Goal: Information Seeking & Learning: Learn about a topic

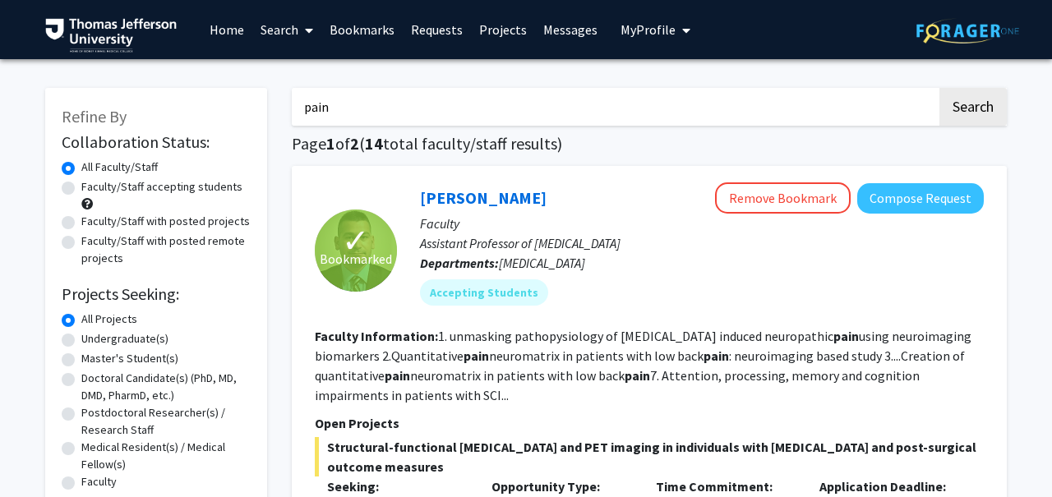
click at [374, 110] on input "pain" at bounding box center [614, 107] width 645 height 38
click at [940, 88] on button "Search" at bounding box center [973, 107] width 67 height 38
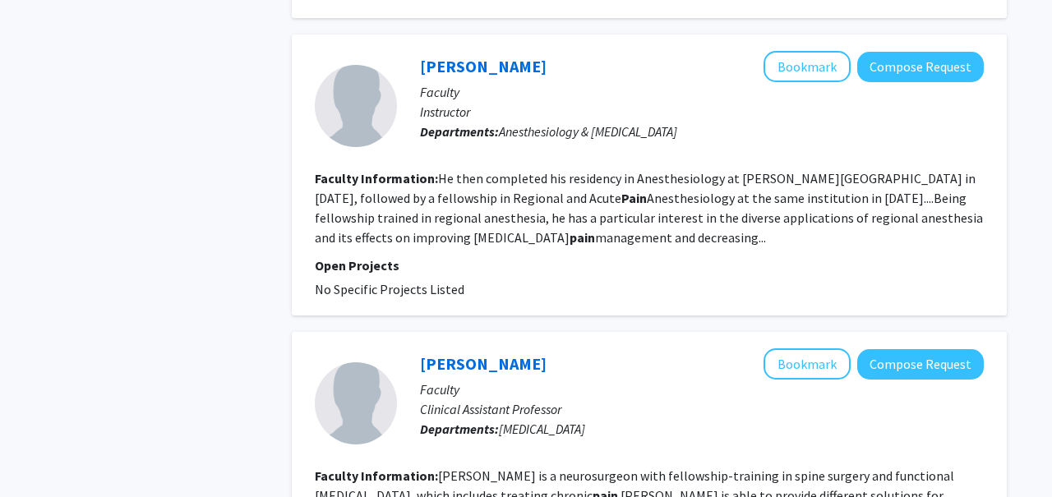
scroll to position [2352, 0]
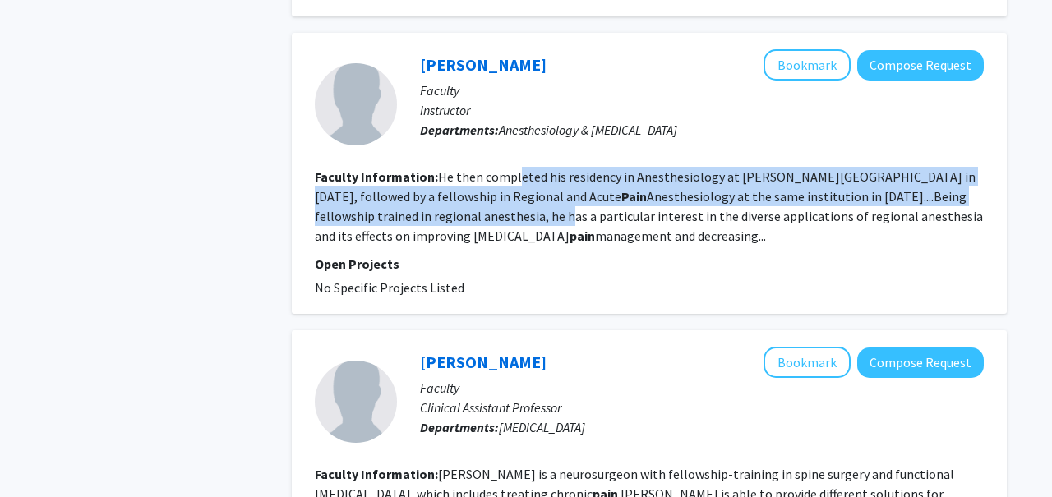
drag, startPoint x: 517, startPoint y: 194, endPoint x: 510, endPoint y: 233, distance: 40.0
click at [510, 233] on fg-read-more "He then completed his residency in Anesthesiology at Thomas Jefferson Universit…" at bounding box center [649, 207] width 668 height 76
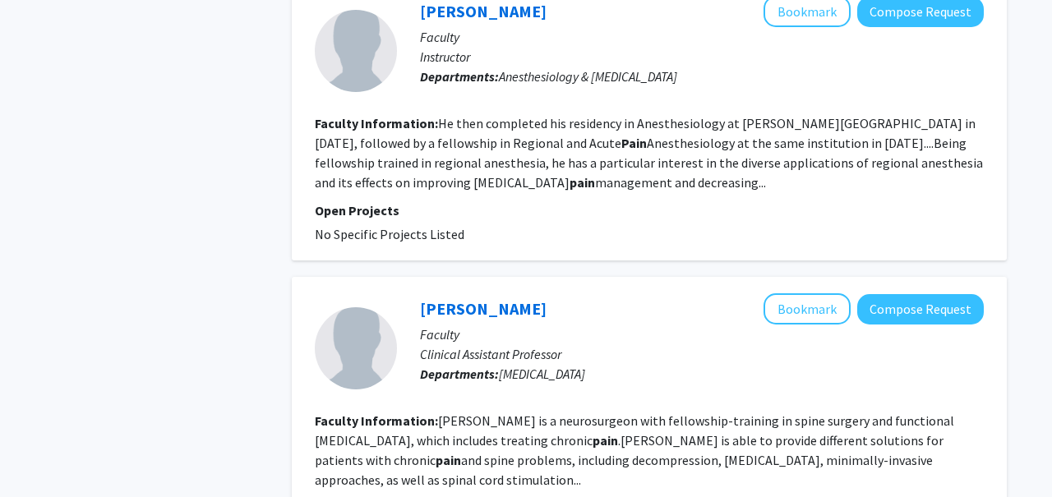
scroll to position [2406, 0]
drag, startPoint x: 552, startPoint y: 164, endPoint x: 547, endPoint y: 201, distance: 37.3
click at [547, 190] on fg-read-more "He then completed his residency in Anesthesiology at Thomas Jefferson Universit…" at bounding box center [649, 152] width 668 height 76
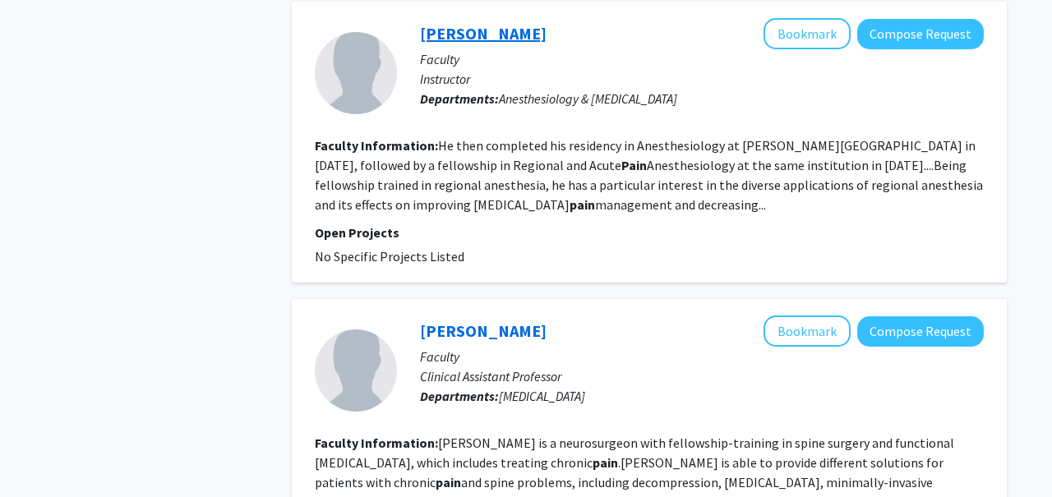
click at [450, 44] on link "[PERSON_NAME]" at bounding box center [483, 33] width 127 height 21
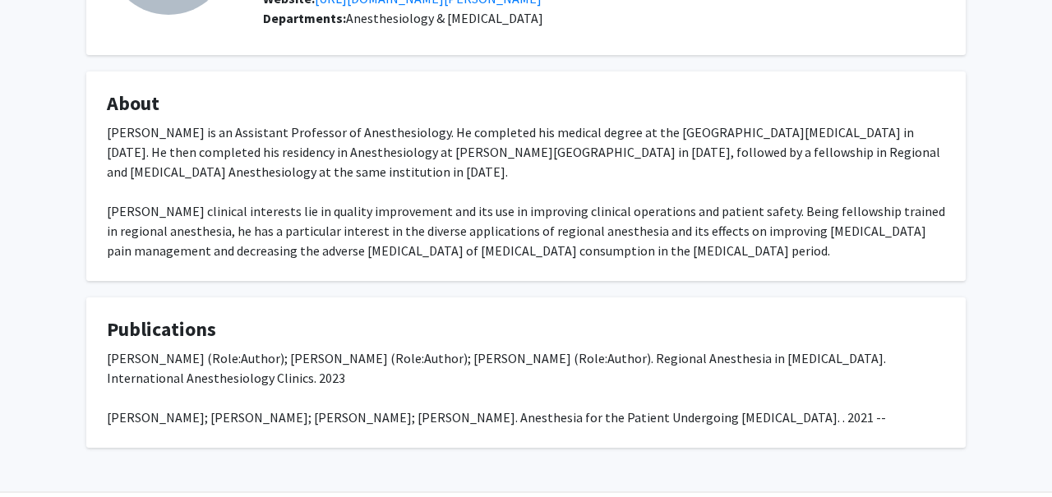
scroll to position [192, 0]
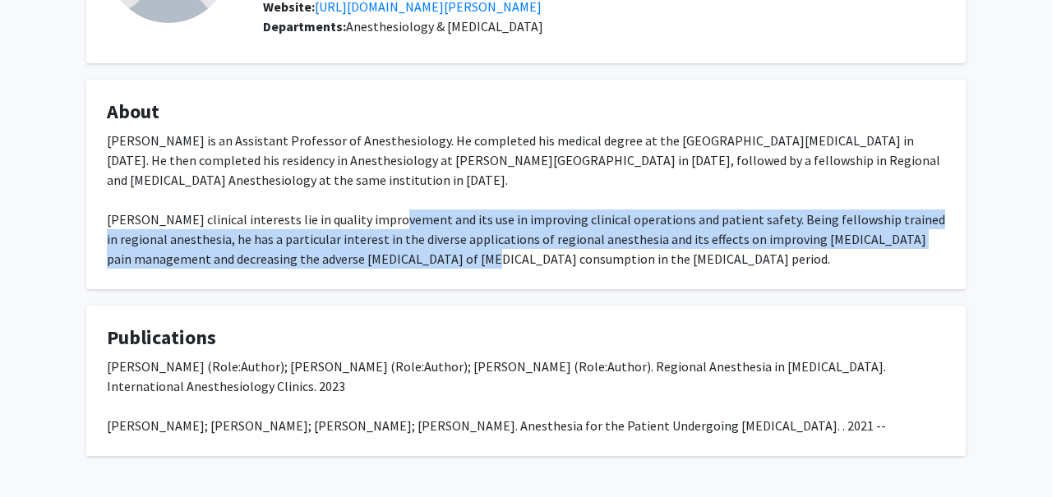
drag, startPoint x: 372, startPoint y: 244, endPoint x: 372, endPoint y: 284, distance: 39.5
click at [372, 269] on div "Dr. Aaron Ocker is an Assistant Professor of Anesthesiology. He completed his m…" at bounding box center [526, 200] width 838 height 138
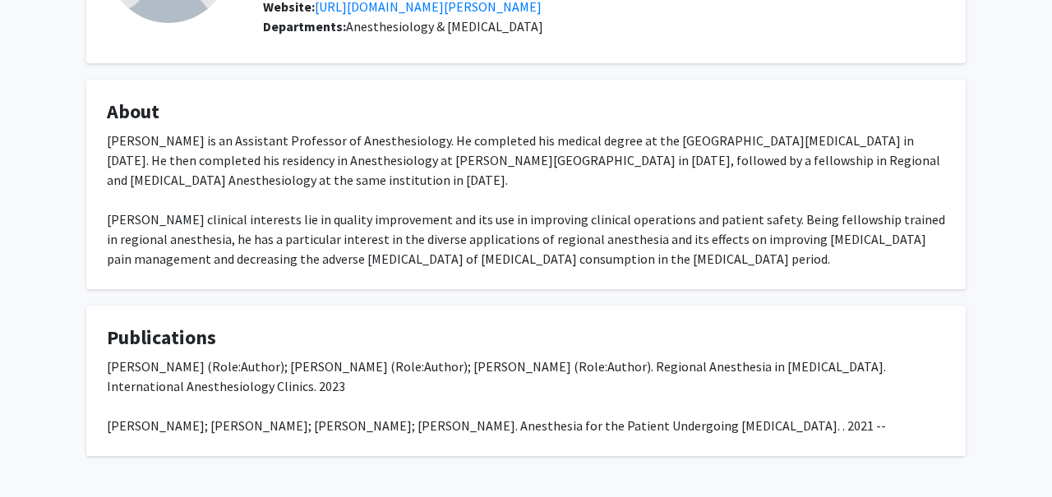
drag, startPoint x: 372, startPoint y: 200, endPoint x: 372, endPoint y: 164, distance: 35.4
click at [372, 164] on div "Dr. Aaron Ocker is an Assistant Professor of Anesthesiology. He completed his m…" at bounding box center [526, 200] width 838 height 138
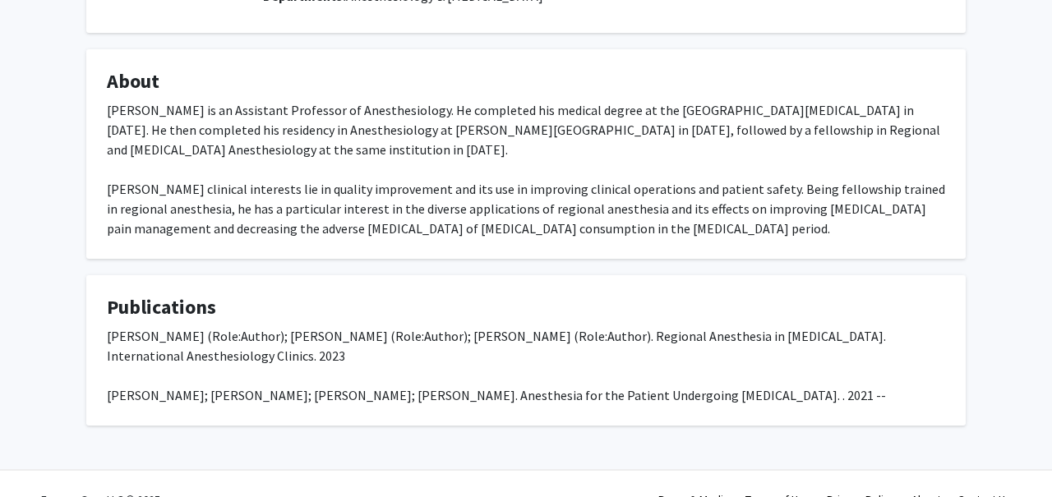
scroll to position [229, 0]
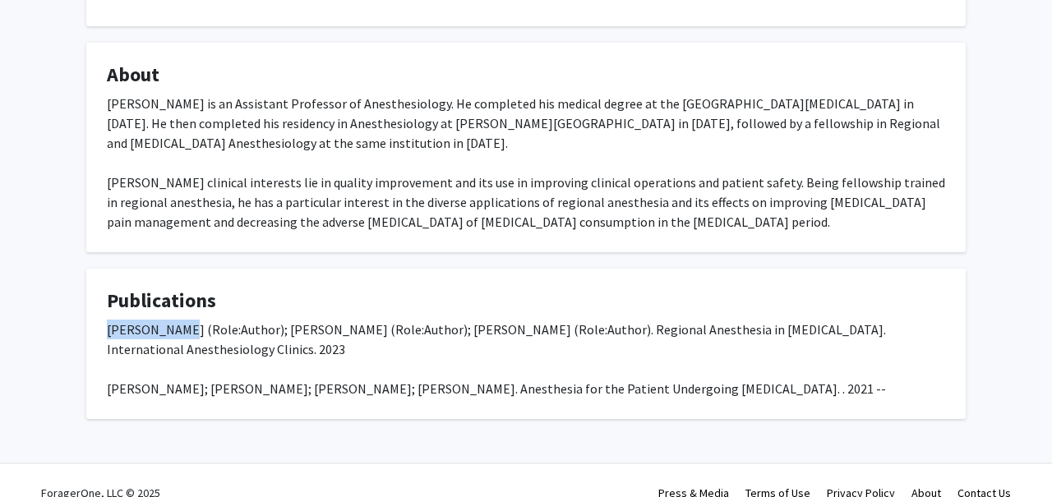
drag, startPoint x: 176, startPoint y: 350, endPoint x: 77, endPoint y: 350, distance: 98.6
click at [77, 350] on div "Aaron Ocker Bookmark Compose Request Titles: Instructor Degrees: DO Office Room…" at bounding box center [526, 130] width 904 height 577
copy div "[PERSON_NAME]"
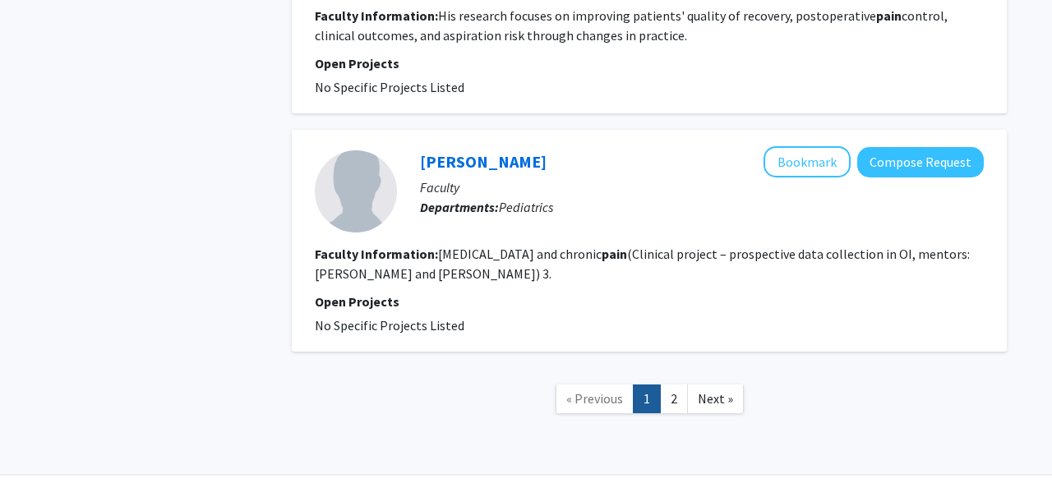
scroll to position [4336, 0]
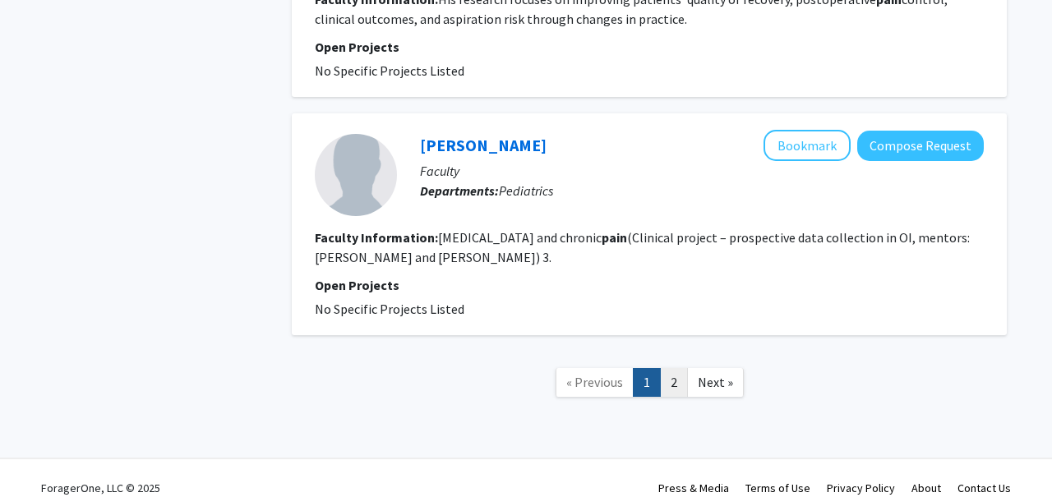
click at [676, 368] on link "2" at bounding box center [674, 382] width 28 height 29
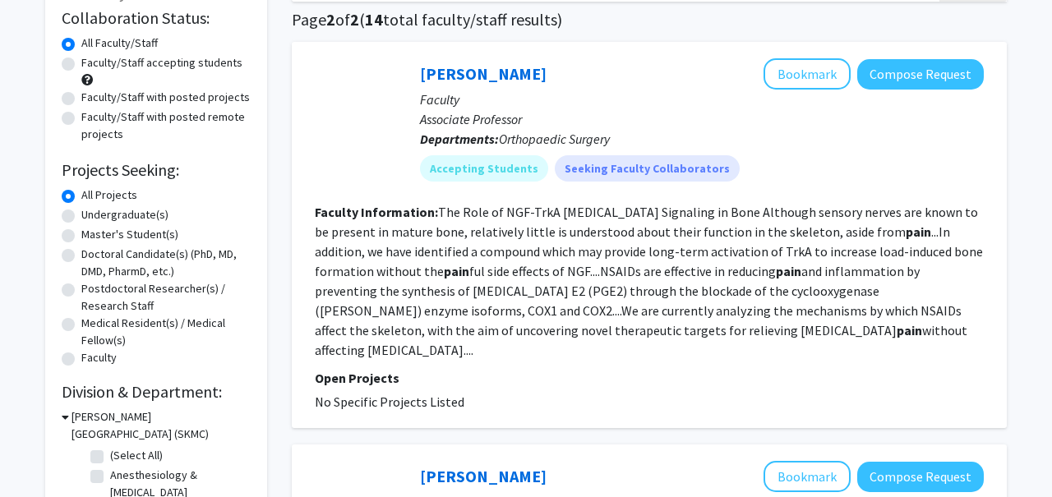
scroll to position [125, 0]
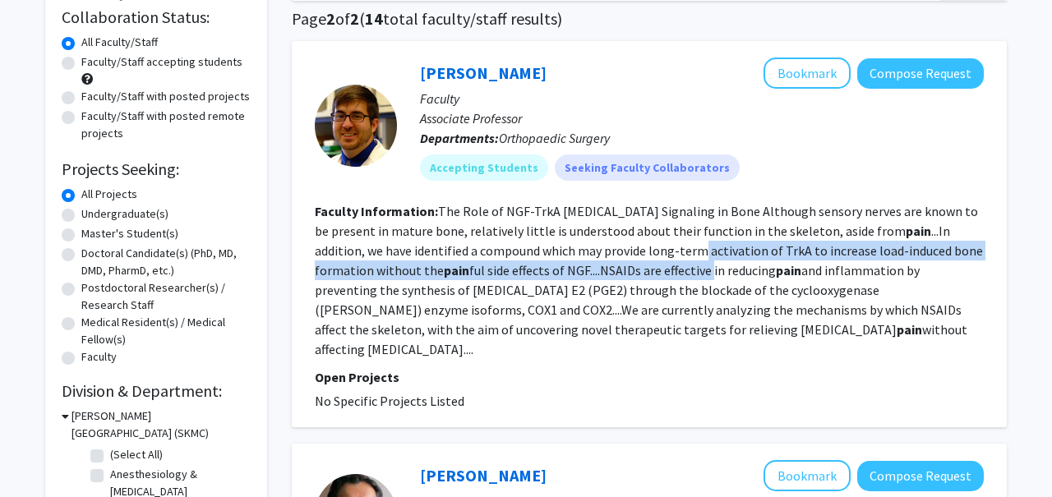
drag, startPoint x: 649, startPoint y: 247, endPoint x: 649, endPoint y: 289, distance: 41.9
click at [649, 289] on fg-read-more "The Role of NGF-TrkA Sensory Nerve Signaling in Bone Although sensory nerves ar…" at bounding box center [649, 280] width 668 height 155
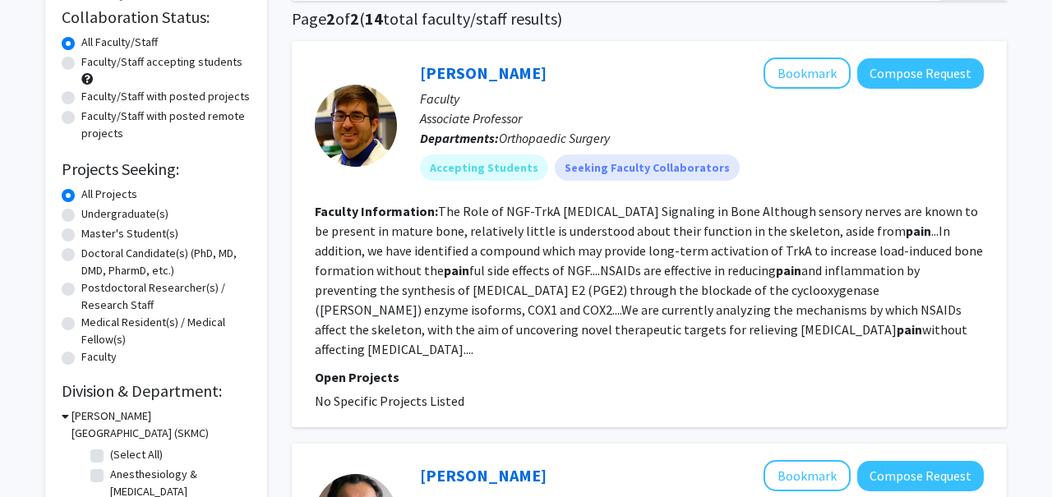
click at [649, 289] on fg-read-more "The Role of NGF-TrkA Sensory Nerve Signaling in Bone Although sensory nerves ar…" at bounding box center [649, 280] width 668 height 155
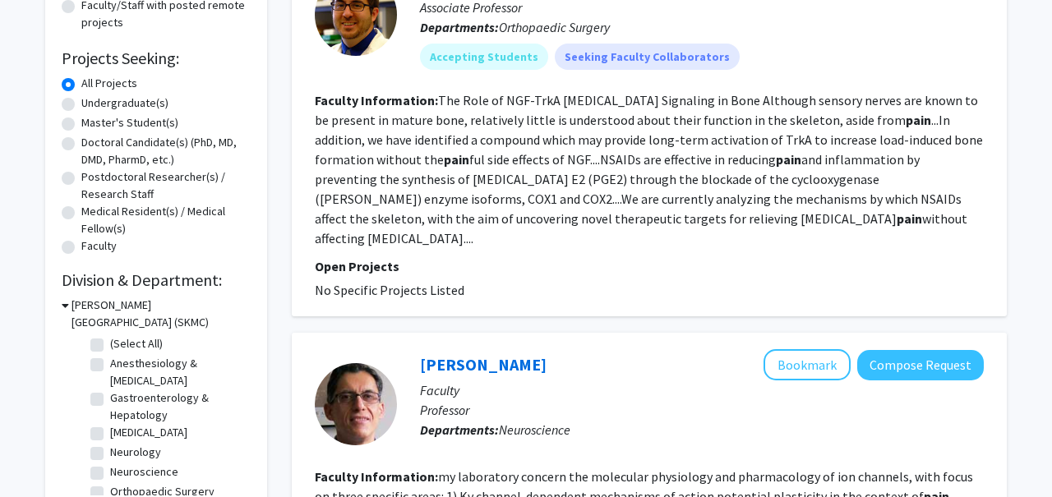
scroll to position [160, 0]
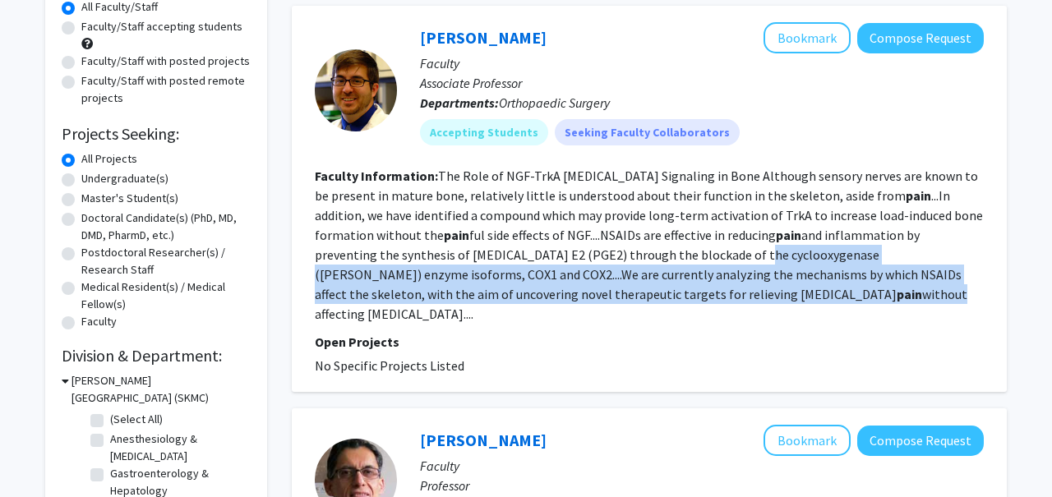
drag, startPoint x: 649, startPoint y: 298, endPoint x: 655, endPoint y: 253, distance: 45.7
click at [655, 253] on fg-read-more "The Role of NGF-TrkA Sensory Nerve Signaling in Bone Although sensory nerves ar…" at bounding box center [649, 245] width 668 height 155
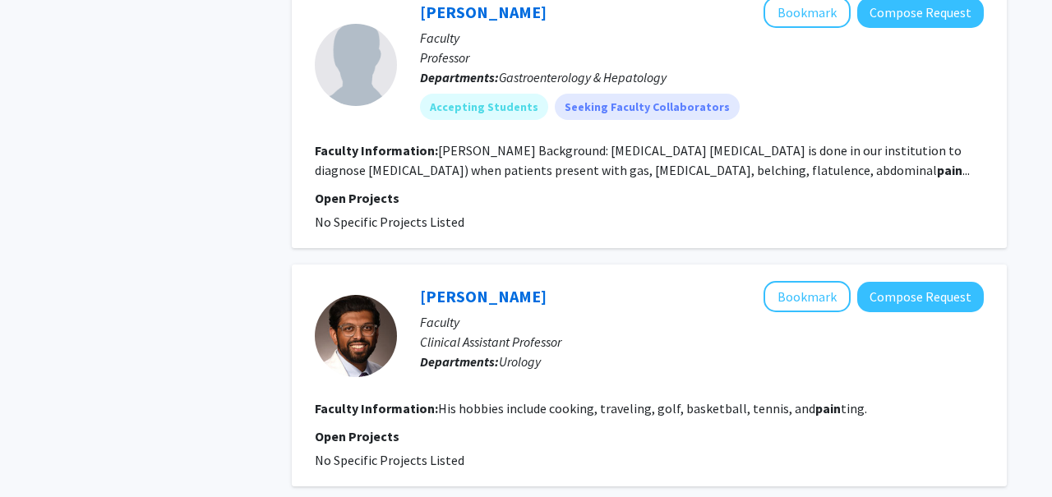
scroll to position [998, 0]
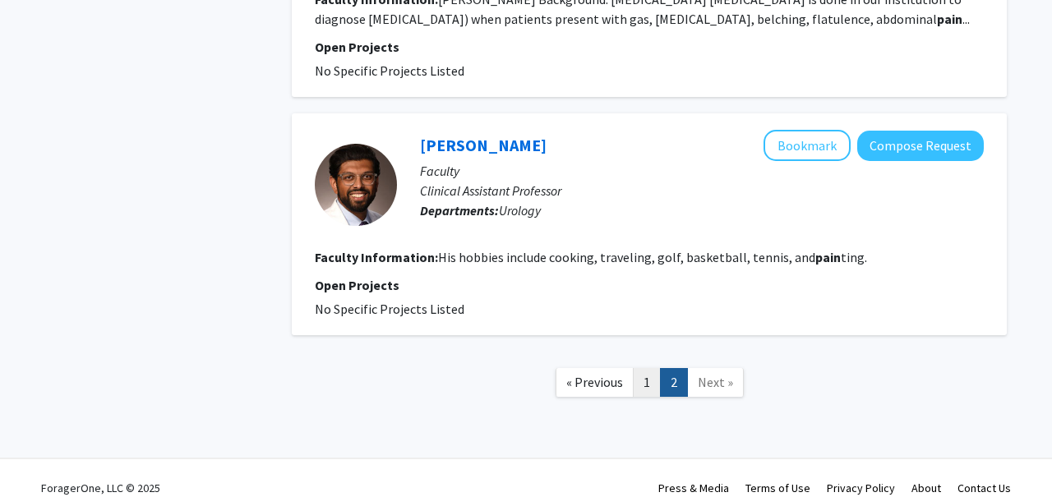
click at [651, 368] on link "1" at bounding box center [647, 382] width 28 height 29
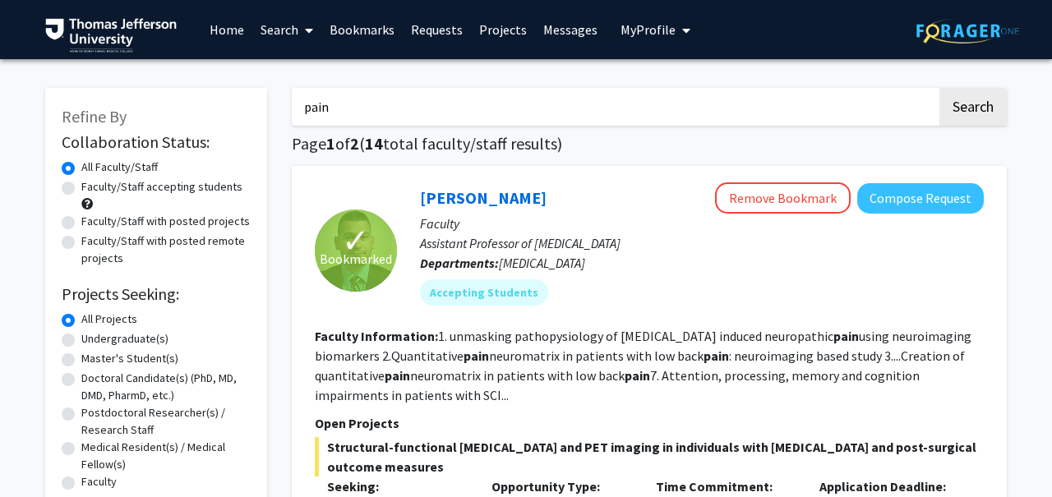
click at [491, 99] on input "pain" at bounding box center [614, 107] width 645 height 38
click at [940, 88] on button "Search" at bounding box center [973, 107] width 67 height 38
type input "back"
click at [940, 88] on button "Search" at bounding box center [973, 107] width 67 height 38
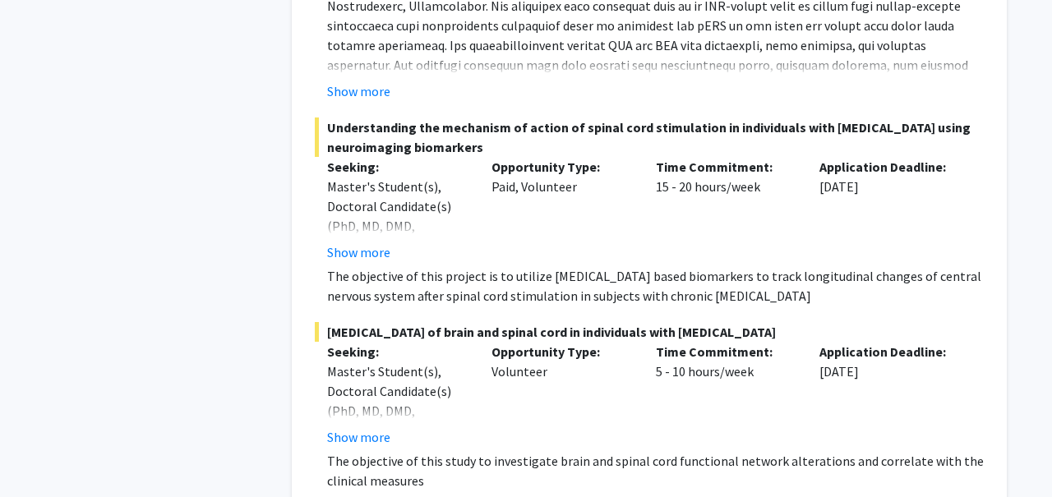
scroll to position [855, 0]
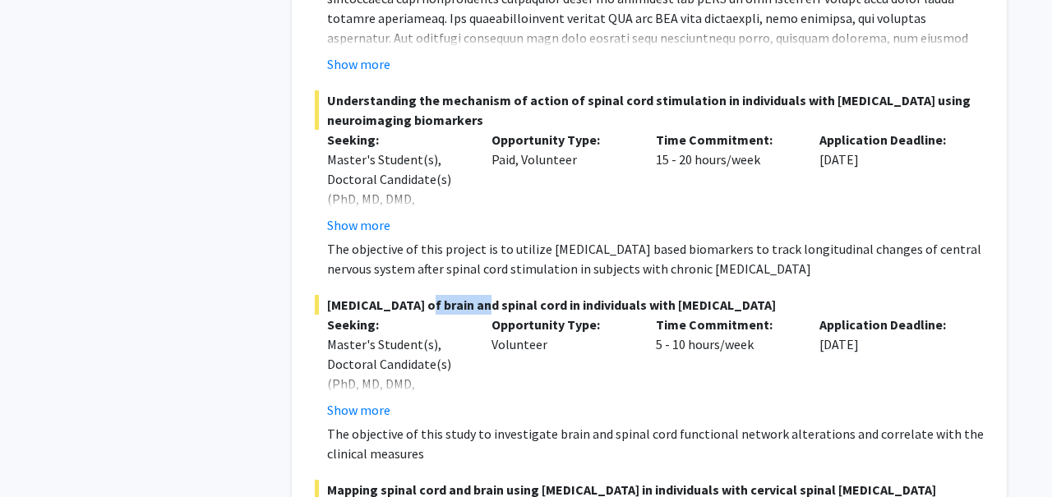
drag, startPoint x: 419, startPoint y: 306, endPoint x: 483, endPoint y: 303, distance: 63.3
click at [483, 303] on span "[MEDICAL_DATA] of brain and spinal cord in individuals with [MEDICAL_DATA]" at bounding box center [649, 305] width 669 height 20
click at [361, 409] on button "Show more" at bounding box center [358, 410] width 63 height 20
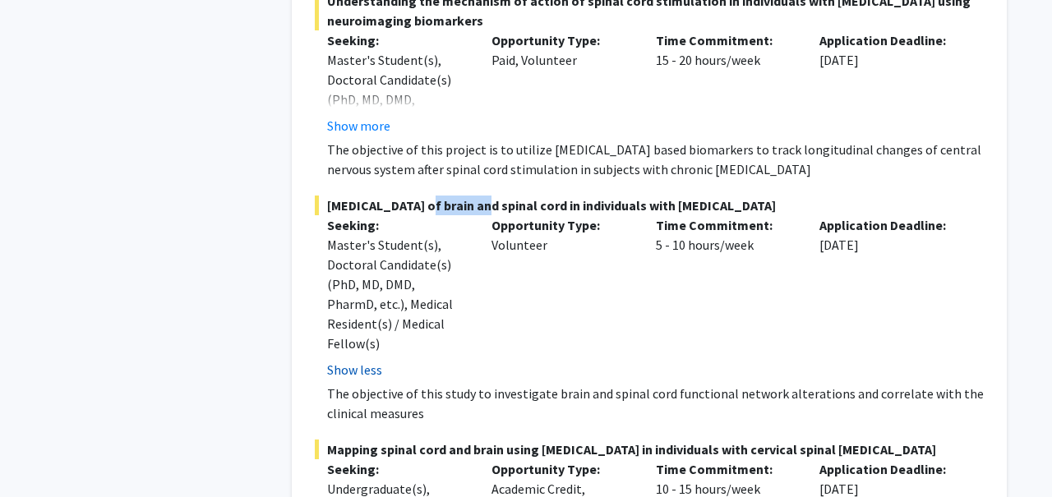
scroll to position [965, 0]
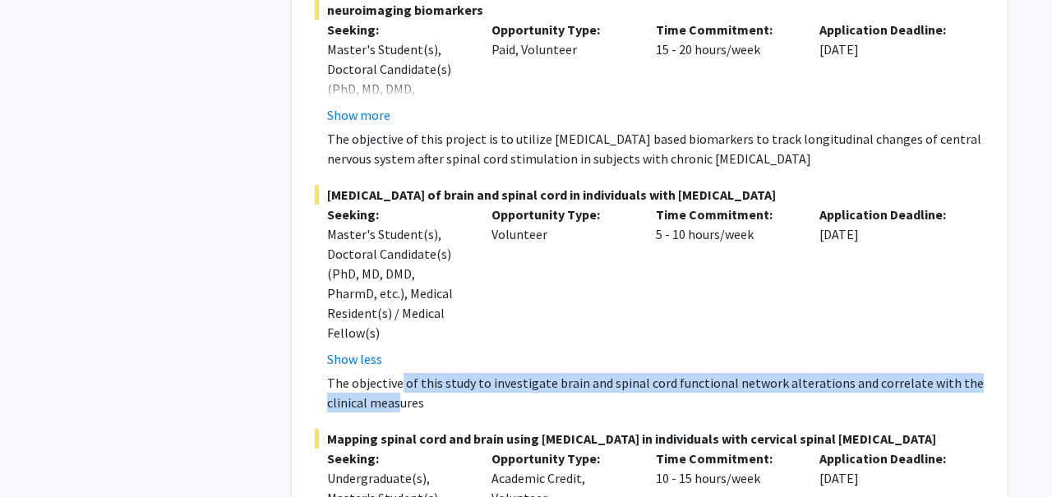
drag, startPoint x: 400, startPoint y: 368, endPoint x: 400, endPoint y: 382, distance: 14.0
click at [400, 382] on p "The objective of this study to investigate brain and spinal cord functional net…" at bounding box center [655, 392] width 657 height 39
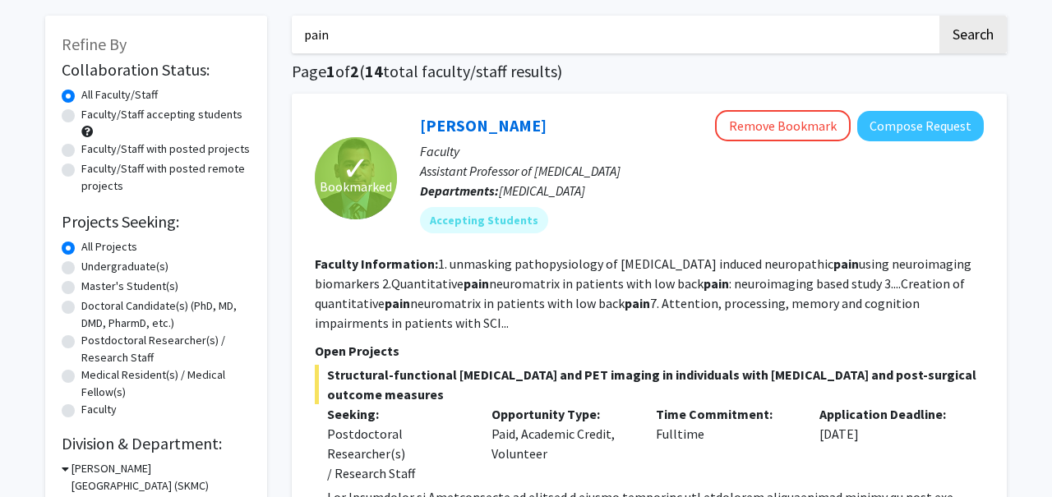
scroll to position [14, 0]
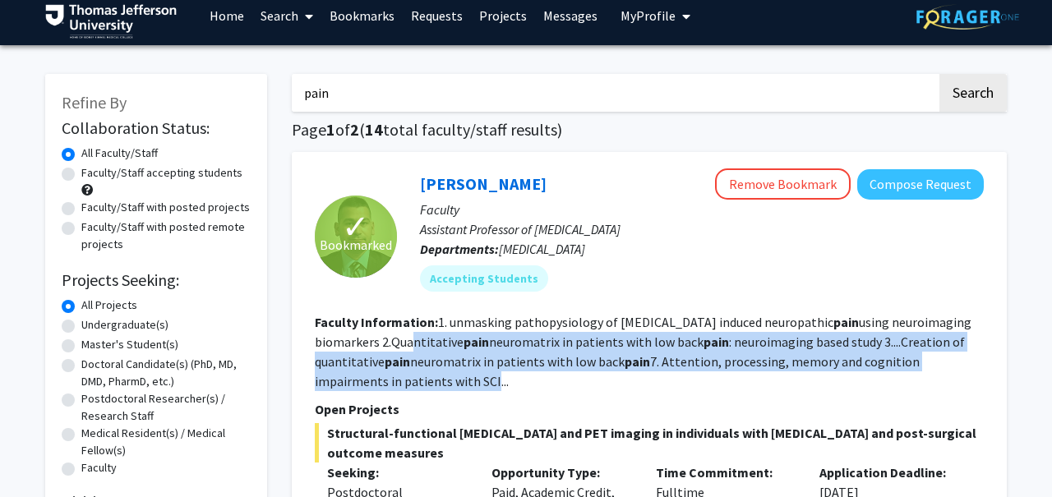
drag, startPoint x: 402, startPoint y: 380, endPoint x: 403, endPoint y: 343, distance: 37.0
click at [403, 343] on fg-read-more "1. unmasking pathopysiology of [MEDICAL_DATA] induced [MEDICAL_DATA] using neur…" at bounding box center [643, 352] width 657 height 76
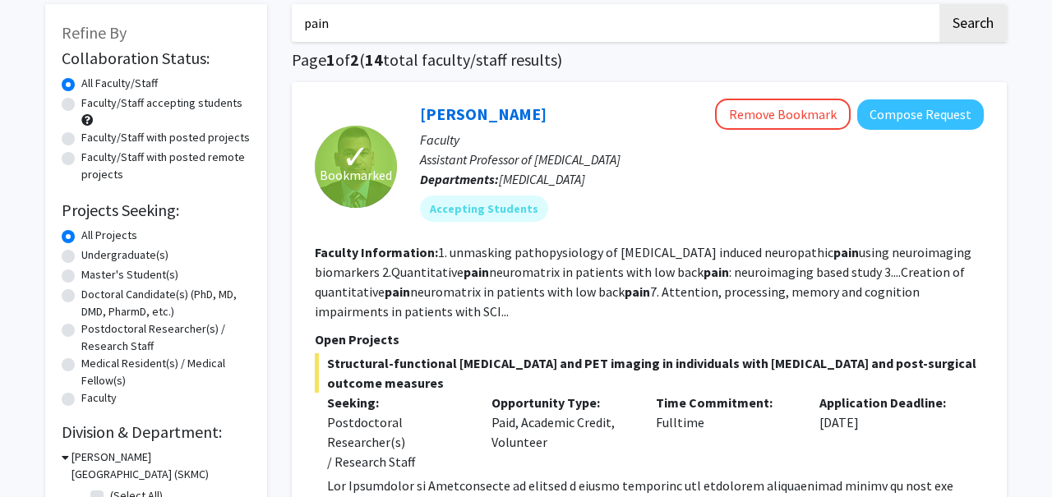
scroll to position [0, 0]
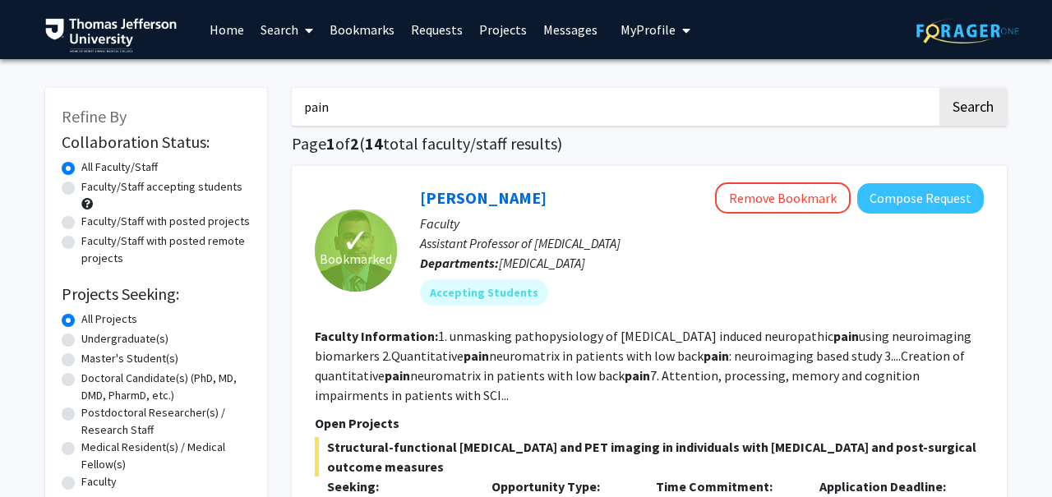
click at [446, 115] on input "pain" at bounding box center [614, 107] width 645 height 38
type input "stata"
click at [940, 88] on button "Search" at bounding box center [973, 107] width 67 height 38
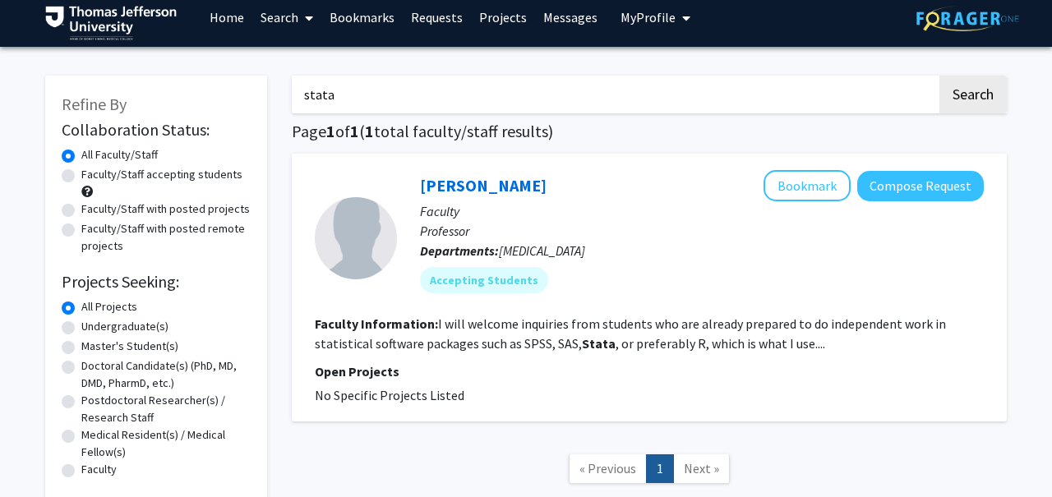
scroll to position [18, 0]
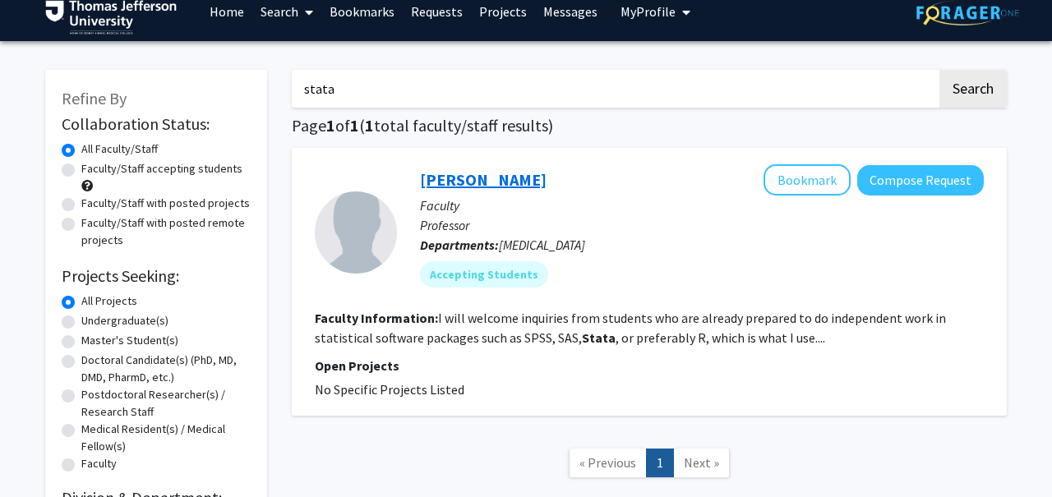
click at [473, 188] on link "[PERSON_NAME]" at bounding box center [483, 179] width 127 height 21
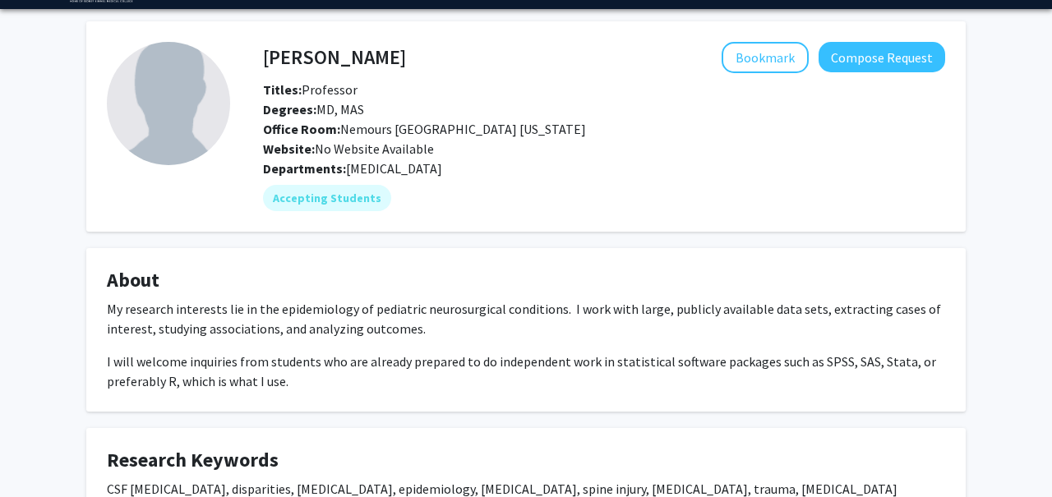
scroll to position [56, 0]
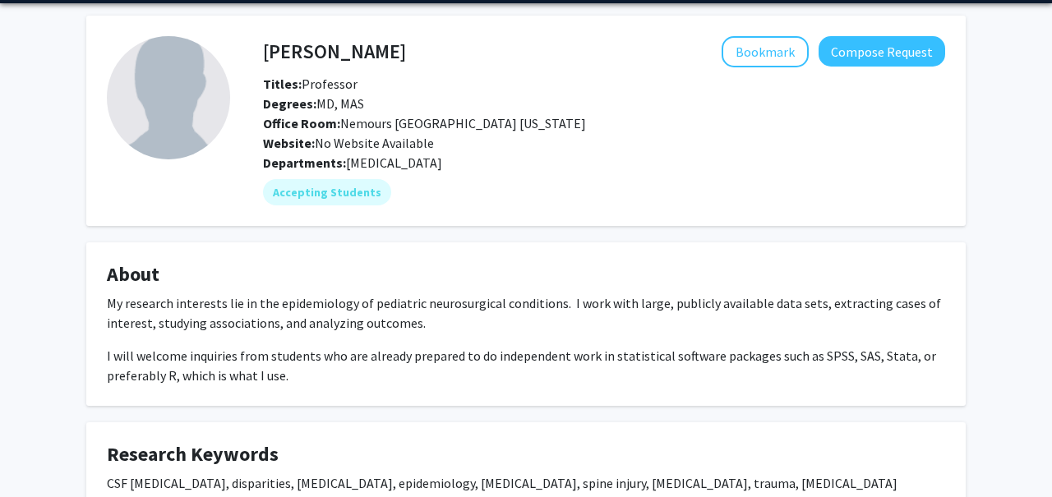
drag, startPoint x: 427, startPoint y: 302, endPoint x: 427, endPoint y: 327, distance: 25.5
click at [427, 327] on p "My research interests lie in the epidemiology of pediatric neurosurgical condit…" at bounding box center [526, 312] width 838 height 39
drag, startPoint x: 422, startPoint y: 345, endPoint x: 422, endPoint y: 372, distance: 26.3
click at [422, 372] on div "My research interests lie in the epidemiology of pediatric neurosurgical condit…" at bounding box center [526, 339] width 838 height 92
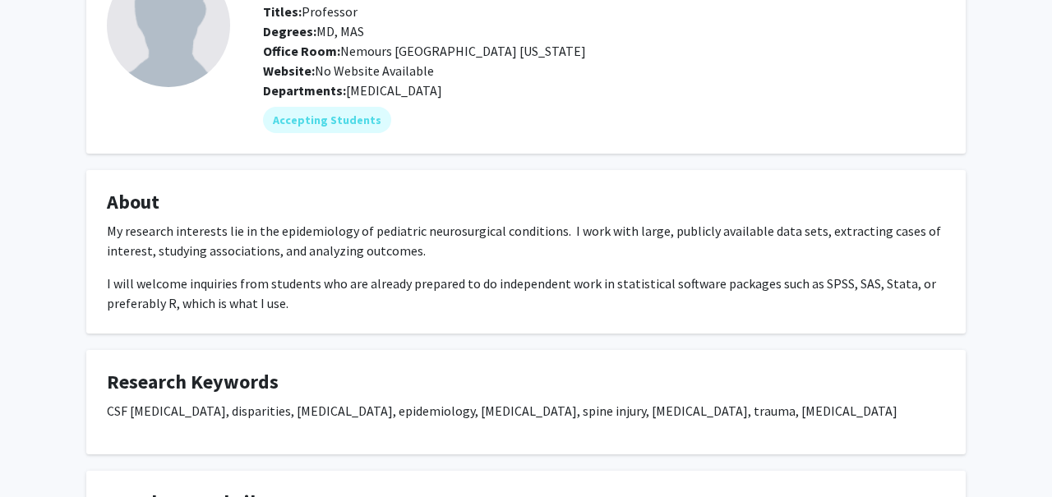
scroll to position [129, 0]
click at [430, 341] on div "[PERSON_NAME] Bookmark Compose Request Titles: Professor Degrees: MD, MAS Offic…" at bounding box center [526, 266] width 904 height 649
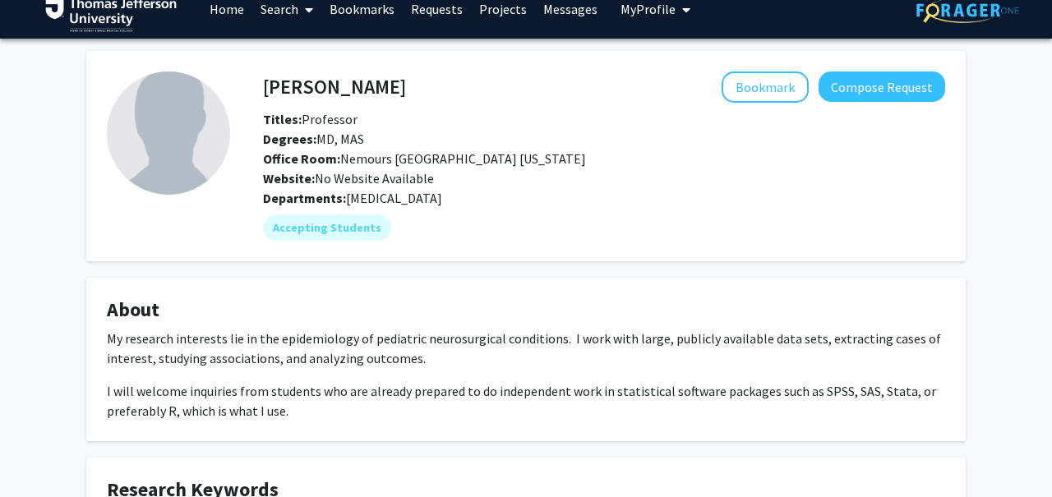
scroll to position [0, 0]
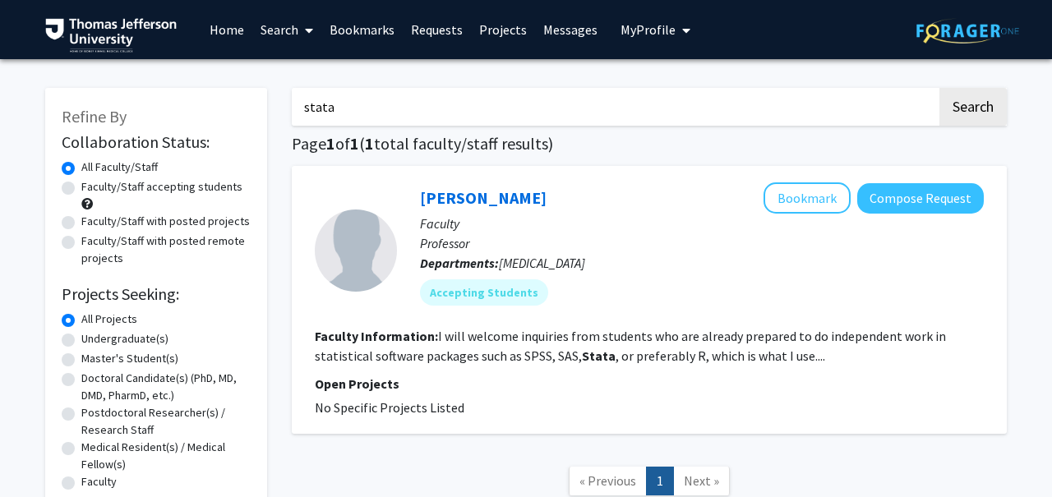
click at [434, 122] on input "stata" at bounding box center [614, 107] width 645 height 38
click at [940, 88] on button "Search" at bounding box center [973, 107] width 67 height 38
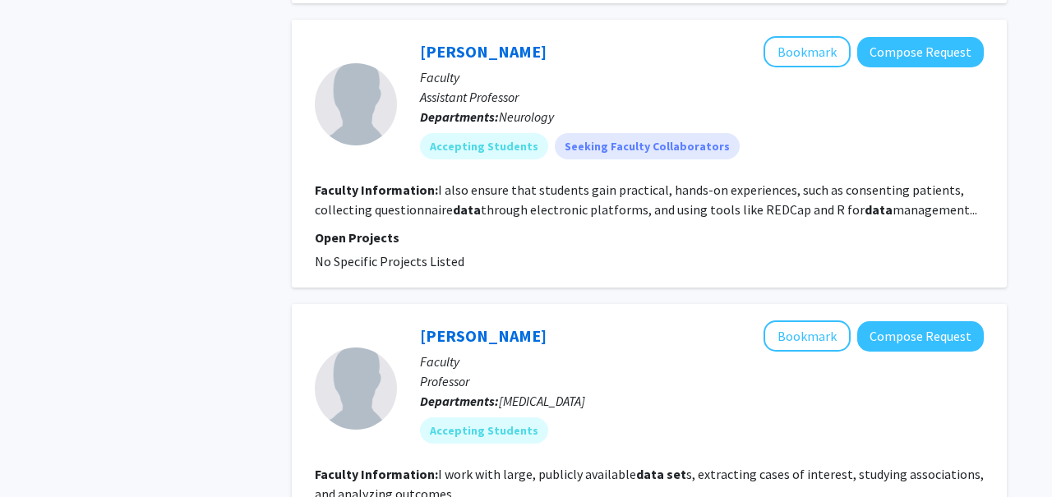
scroll to position [3674, 0]
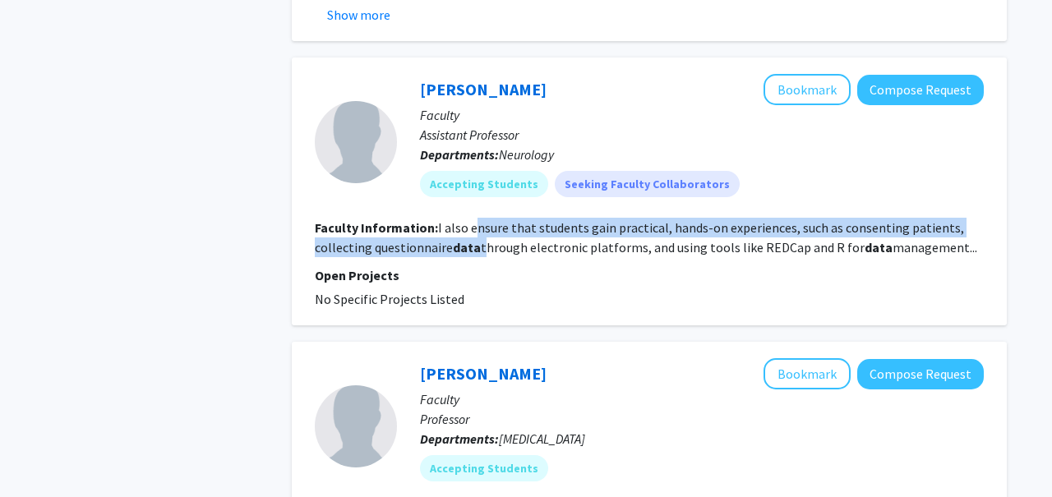
drag, startPoint x: 477, startPoint y: 214, endPoint x: 477, endPoint y: 227, distance: 13.2
click at [477, 227] on fg-read-more "I also ensure that students gain practical, hands-on experiences, such as conse…" at bounding box center [646, 237] width 663 height 36
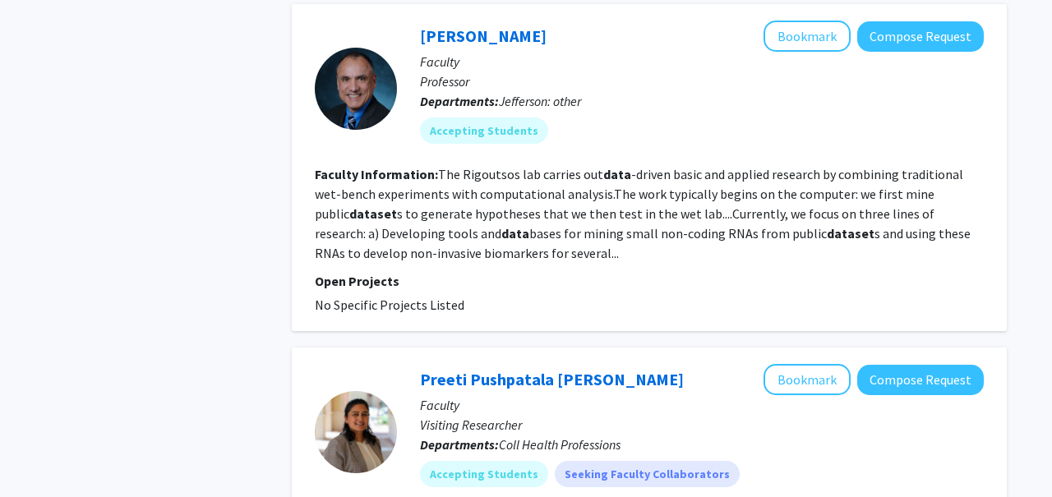
scroll to position [4579, 0]
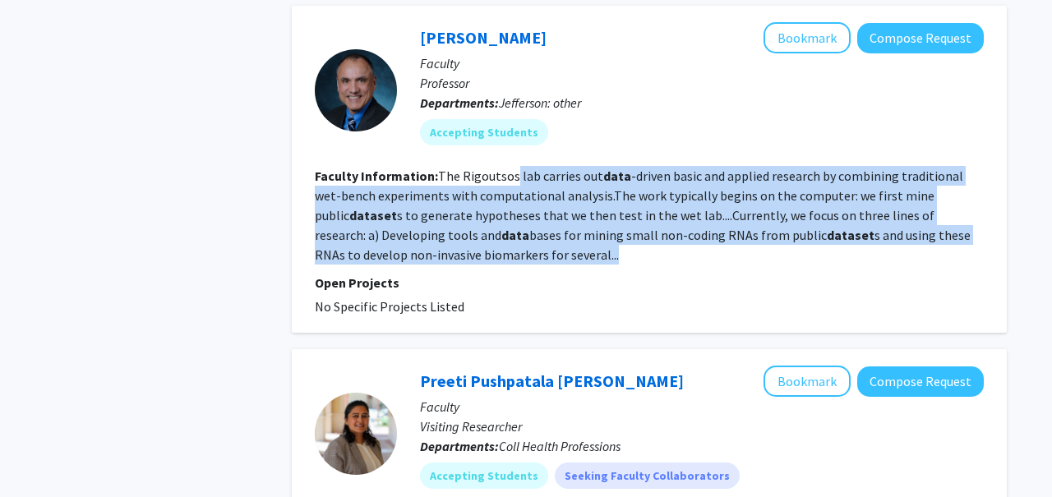
drag, startPoint x: 514, startPoint y: 152, endPoint x: 501, endPoint y: 231, distance: 80.0
click at [501, 231] on section "Faculty Information: The Rigoutsos lab carries out data -driven basic and appli…" at bounding box center [649, 215] width 669 height 99
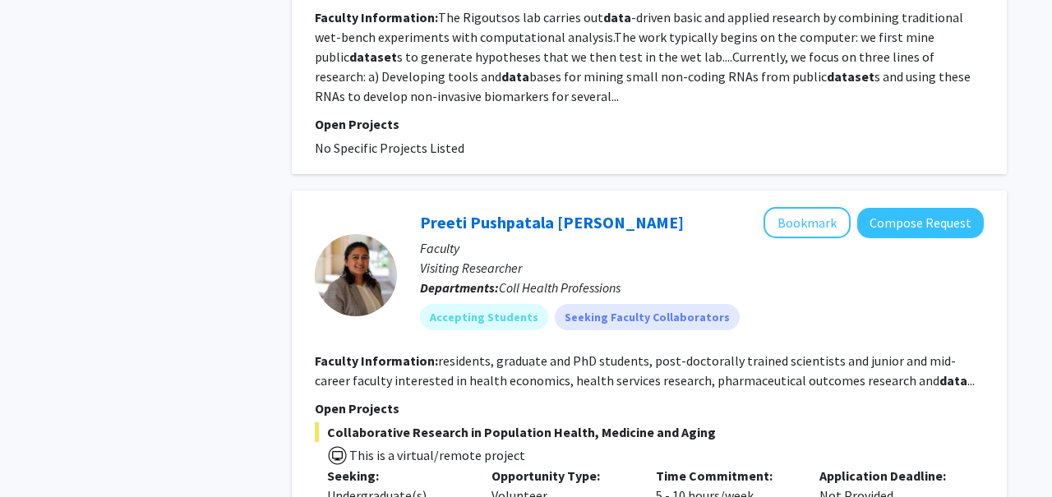
scroll to position [5119, 0]
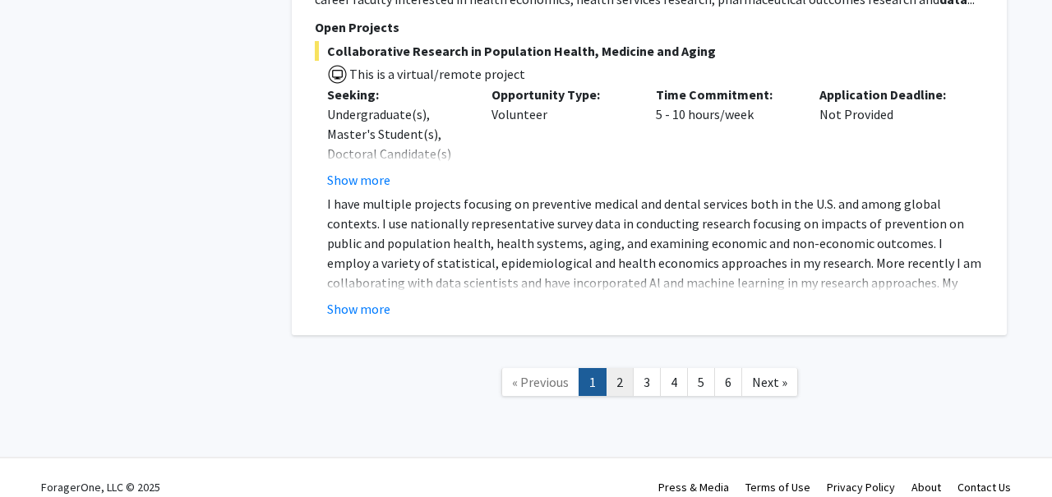
click at [614, 368] on link "2" at bounding box center [620, 382] width 28 height 29
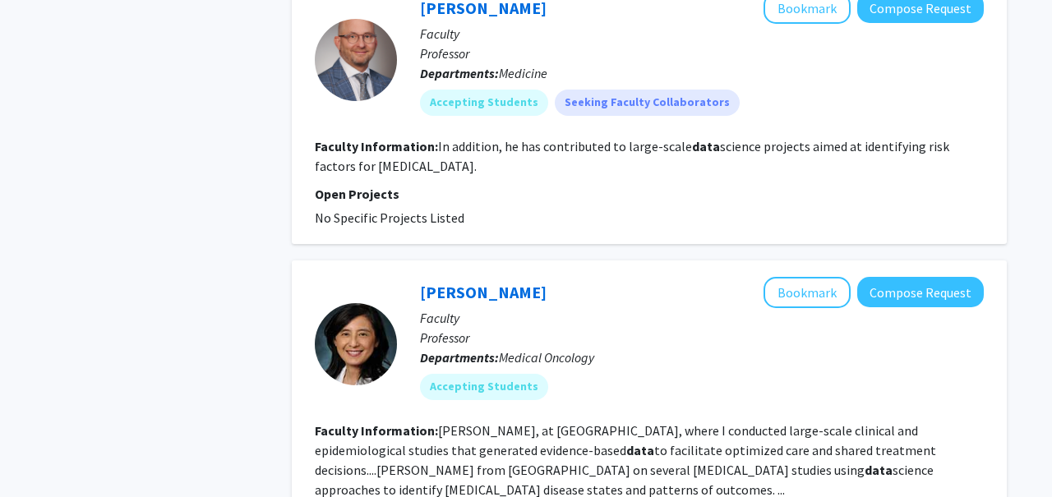
scroll to position [4365, 0]
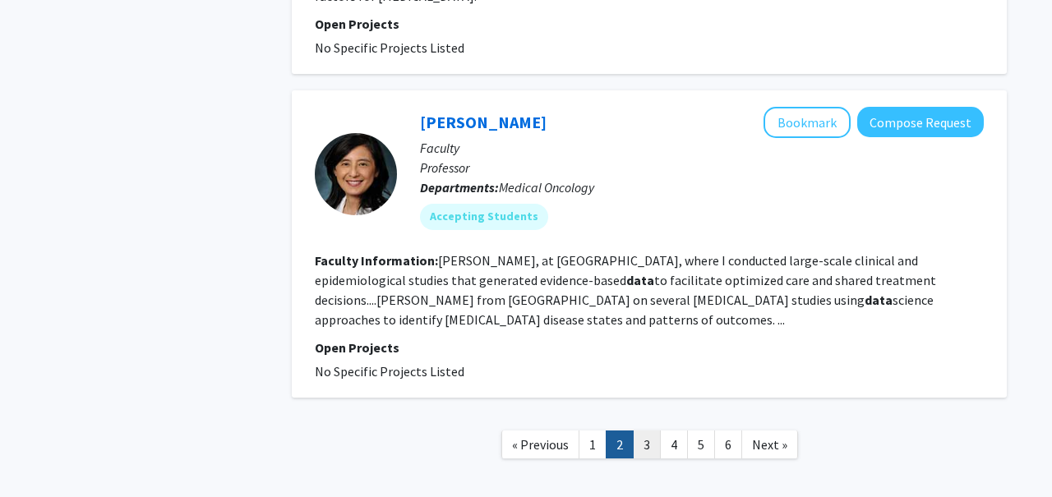
click at [649, 431] on link "3" at bounding box center [647, 445] width 28 height 29
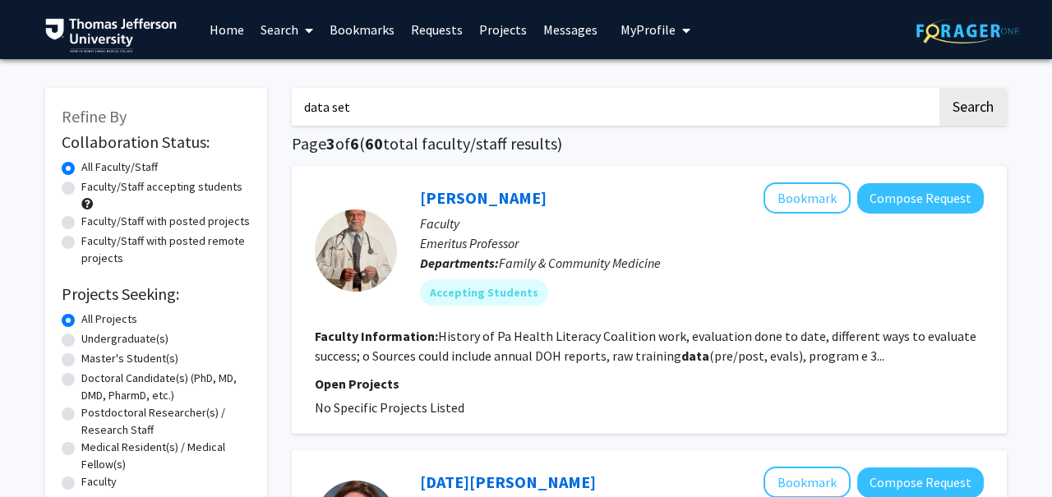
click at [444, 105] on input "data set" at bounding box center [614, 107] width 645 height 38
type input "large data set"
click at [940, 88] on button "Search" at bounding box center [973, 107] width 67 height 38
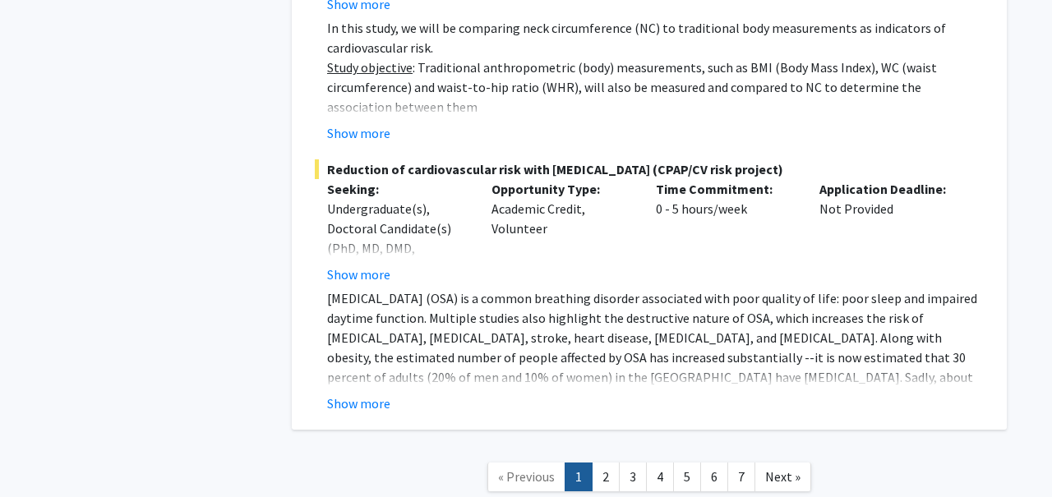
scroll to position [7030, 0]
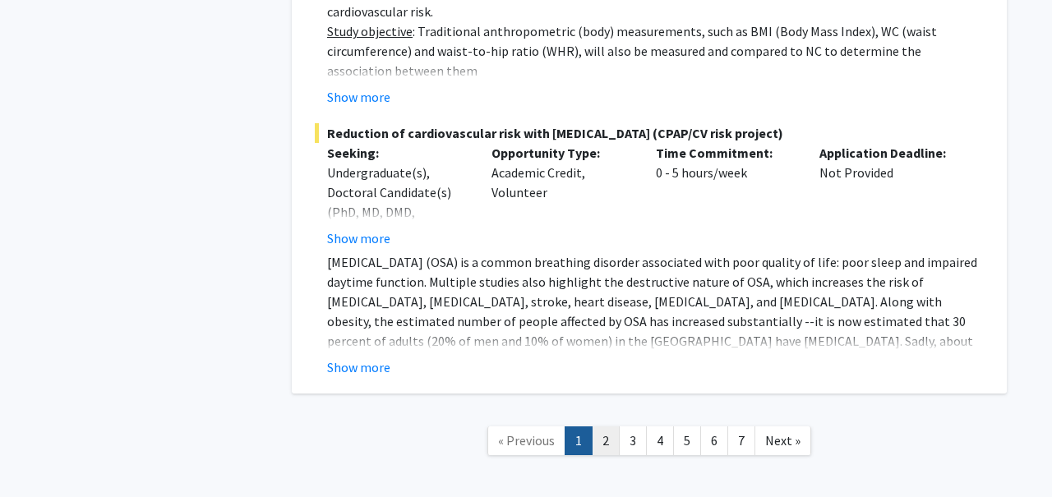
click at [613, 427] on link "2" at bounding box center [606, 441] width 28 height 29
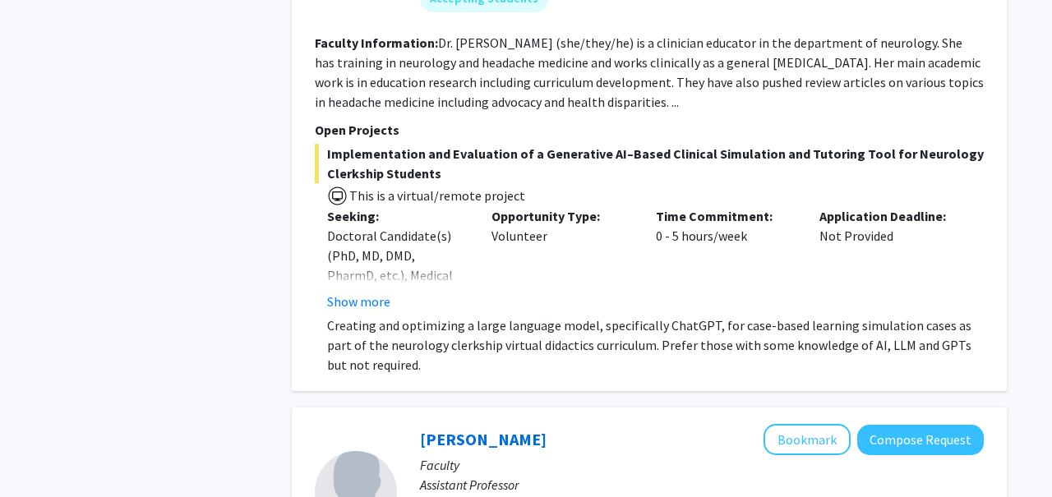
scroll to position [3389, 0]
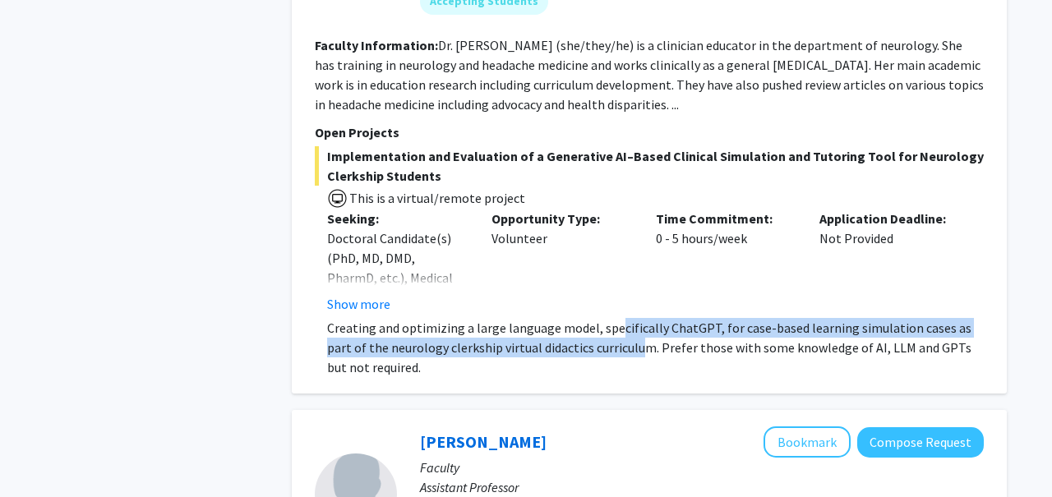
drag, startPoint x: 612, startPoint y: 350, endPoint x: 612, endPoint y: 367, distance: 17.3
click at [612, 367] on p "Creating and optimizing a large language model, specifically ChatGPT, for case-…" at bounding box center [655, 347] width 657 height 59
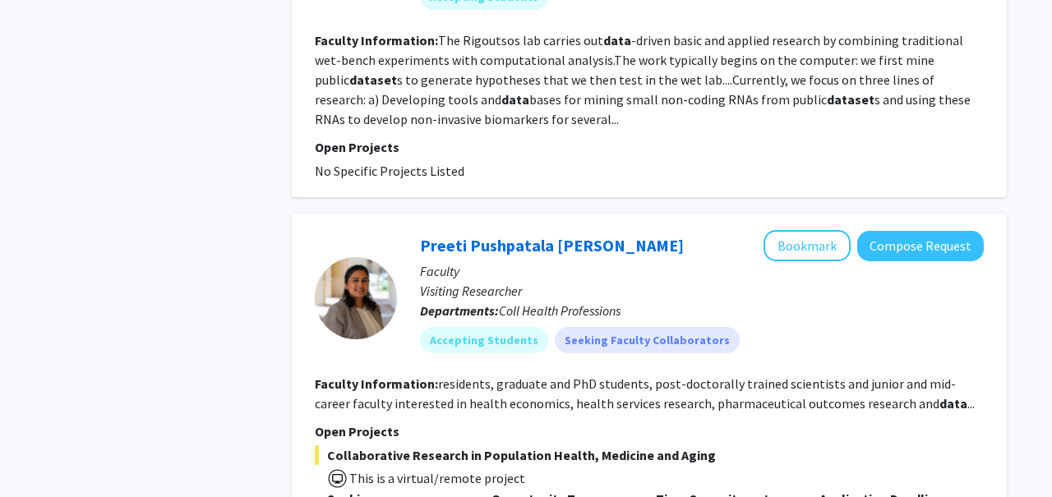
scroll to position [5220, 0]
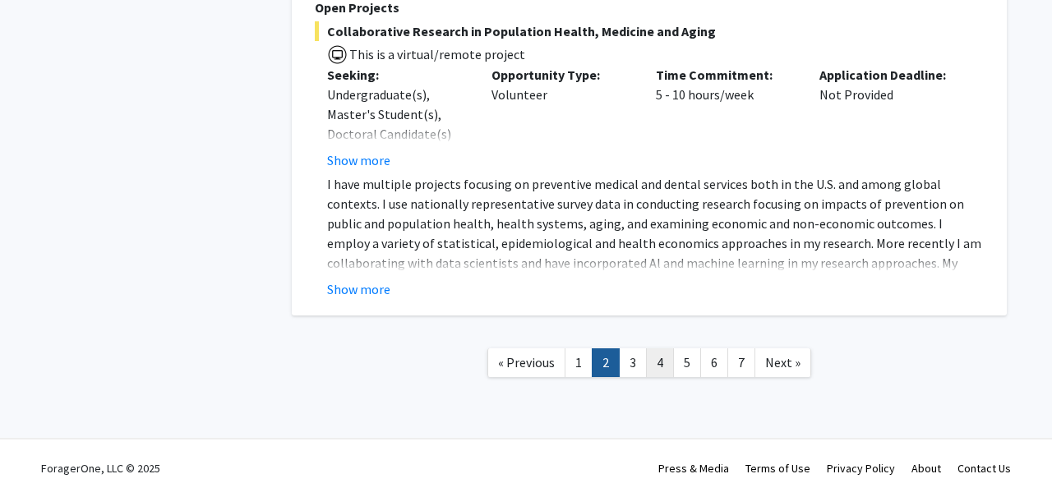
click at [655, 363] on link "4" at bounding box center [660, 363] width 28 height 29
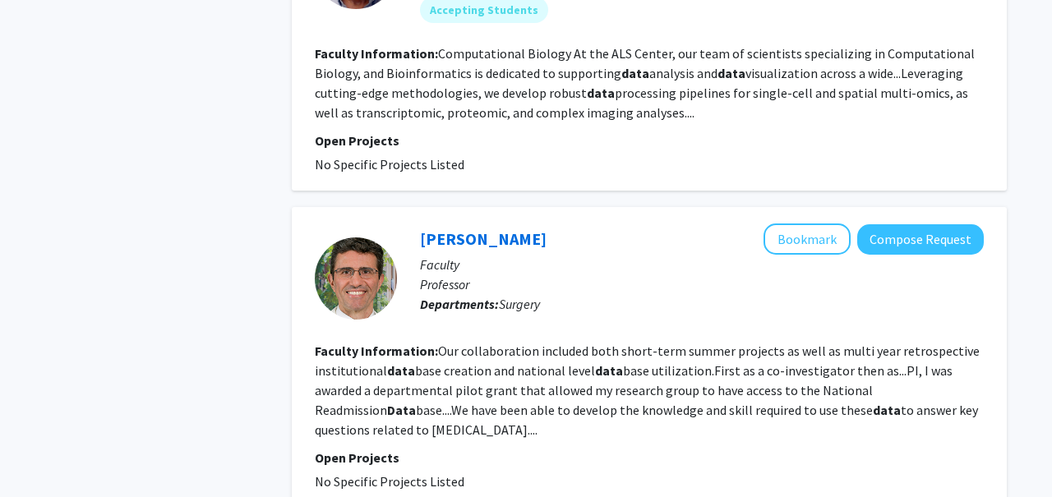
scroll to position [2099, 0]
